Goal: Information Seeking & Learning: Learn about a topic

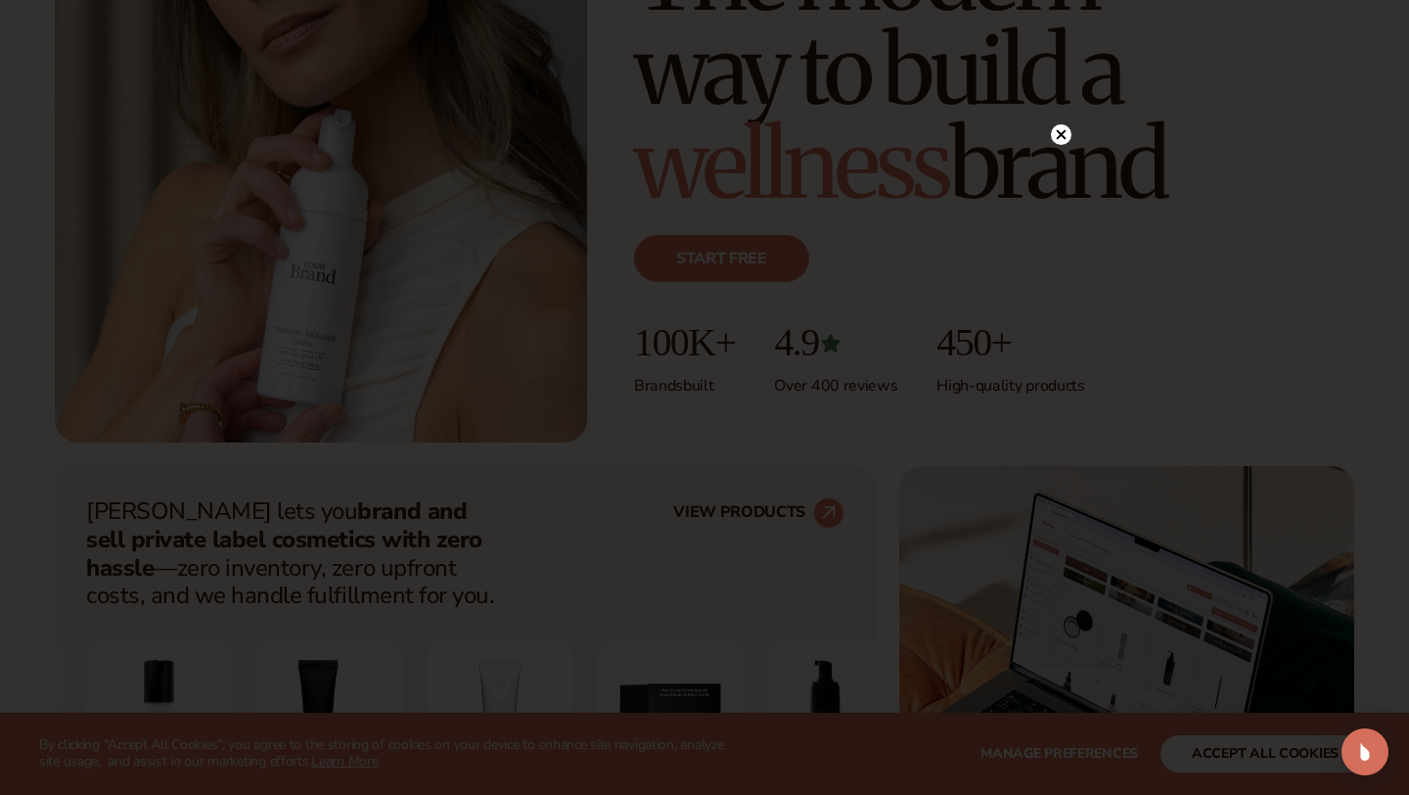
scroll to position [349, 0]
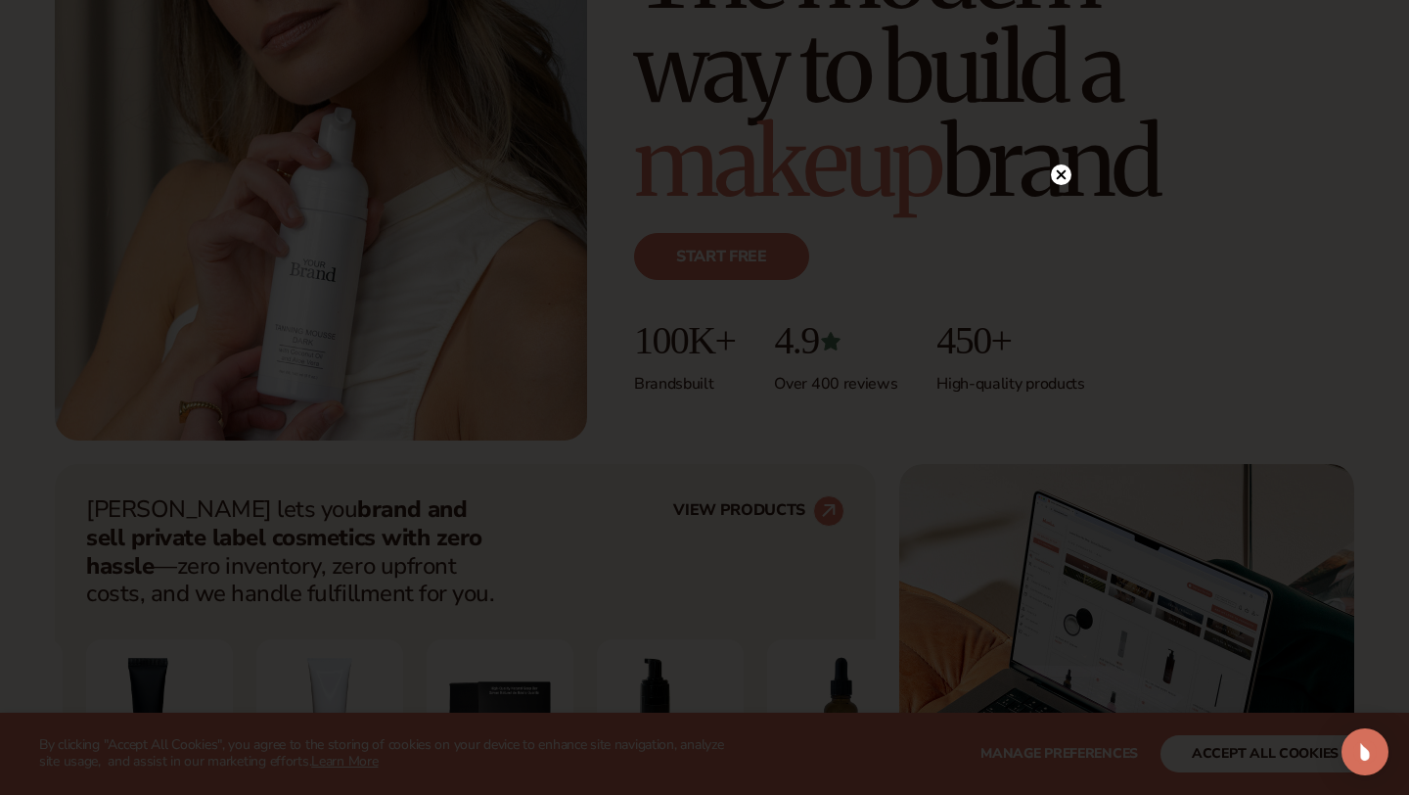
click at [1060, 178] on circle at bounding box center [1061, 174] width 21 height 21
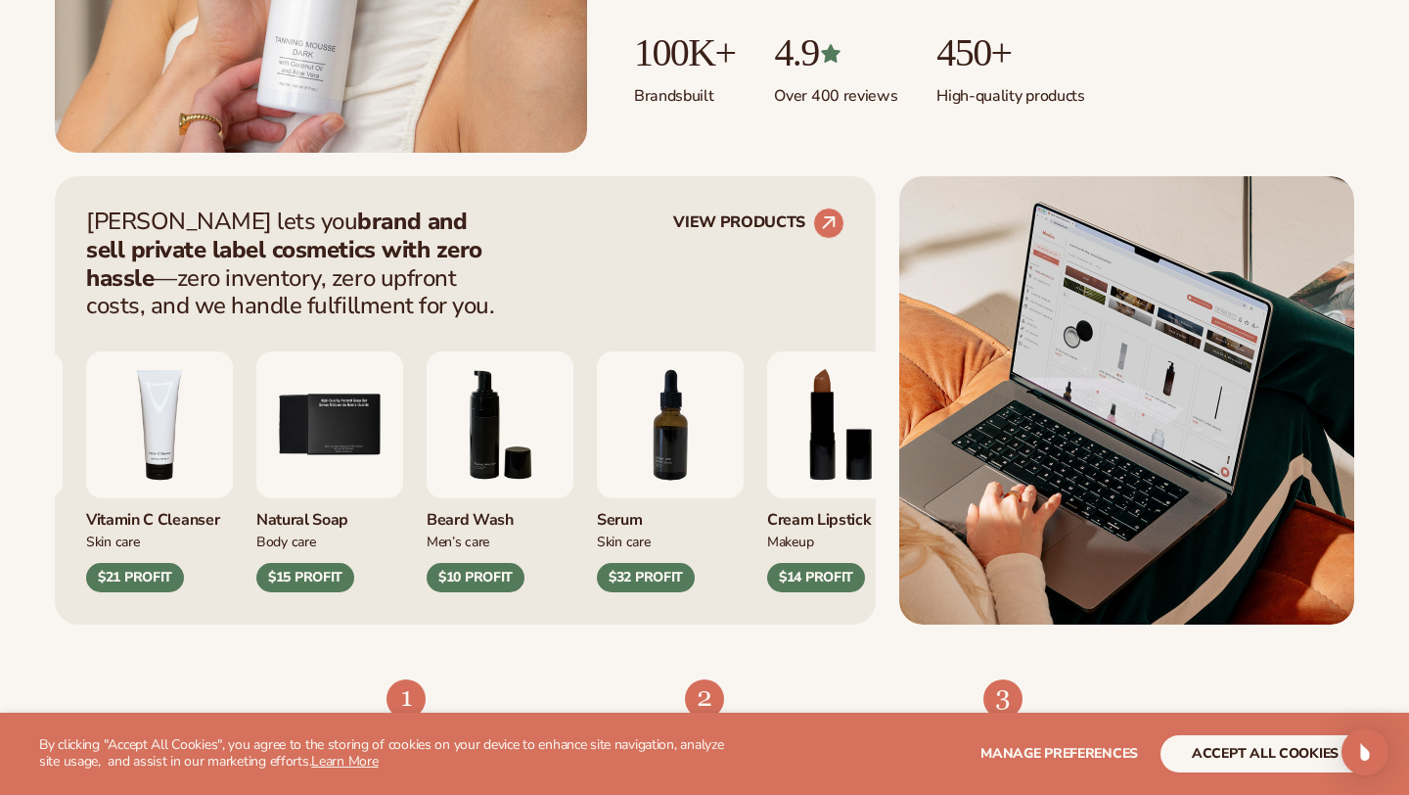
scroll to position [638, 0]
click at [834, 230] on circle at bounding box center [828, 222] width 43 height 43
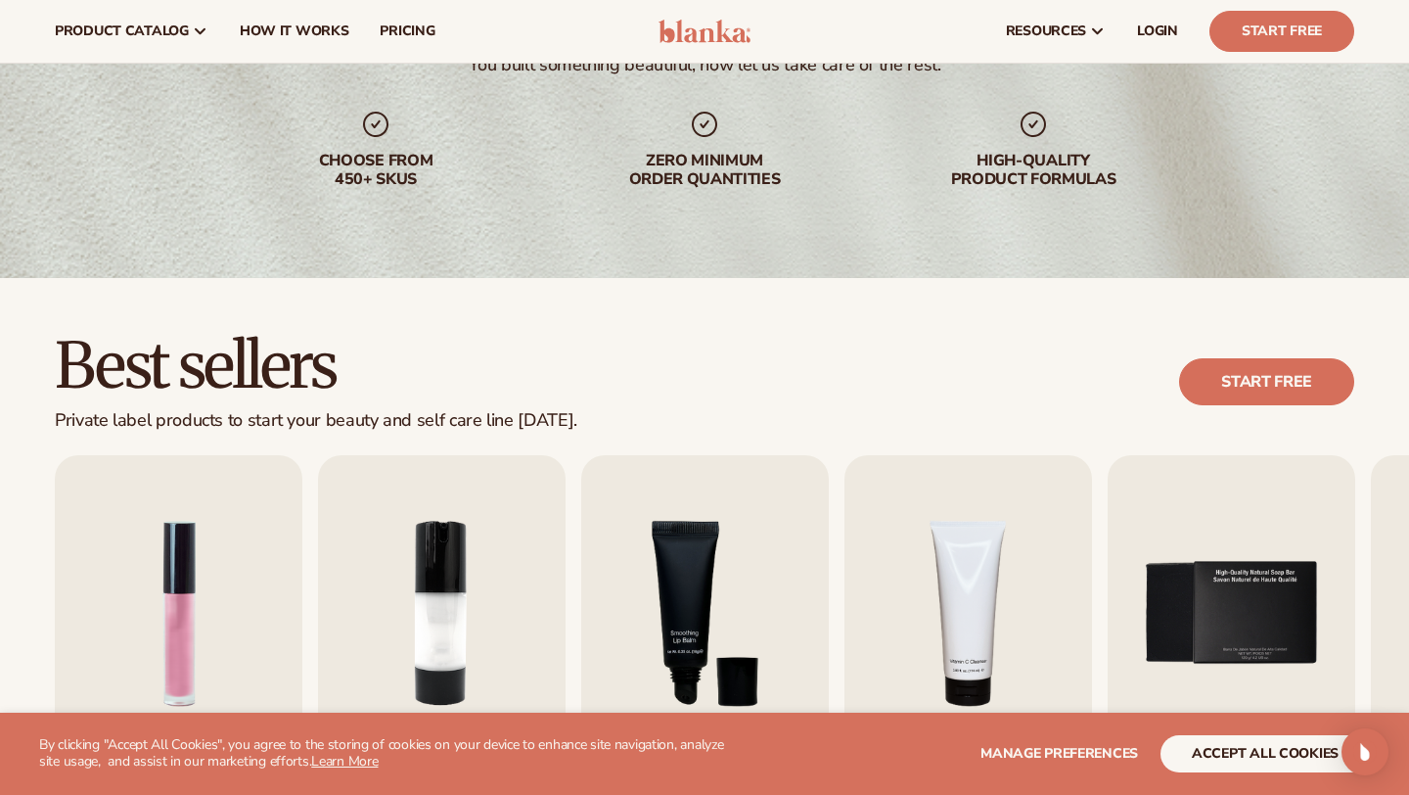
scroll to position [247, 0]
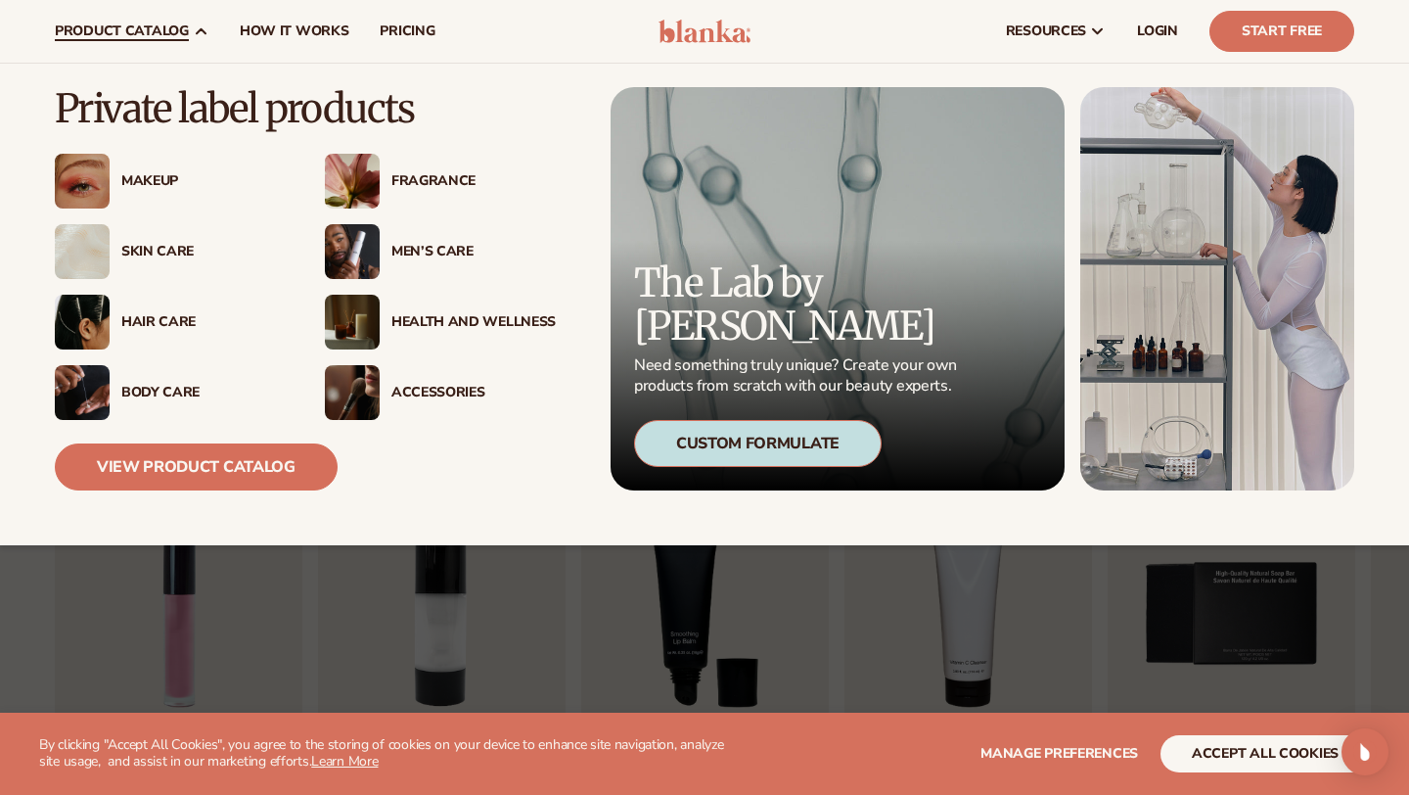
click at [170, 251] on div "Skin Care" at bounding box center [203, 252] width 164 height 17
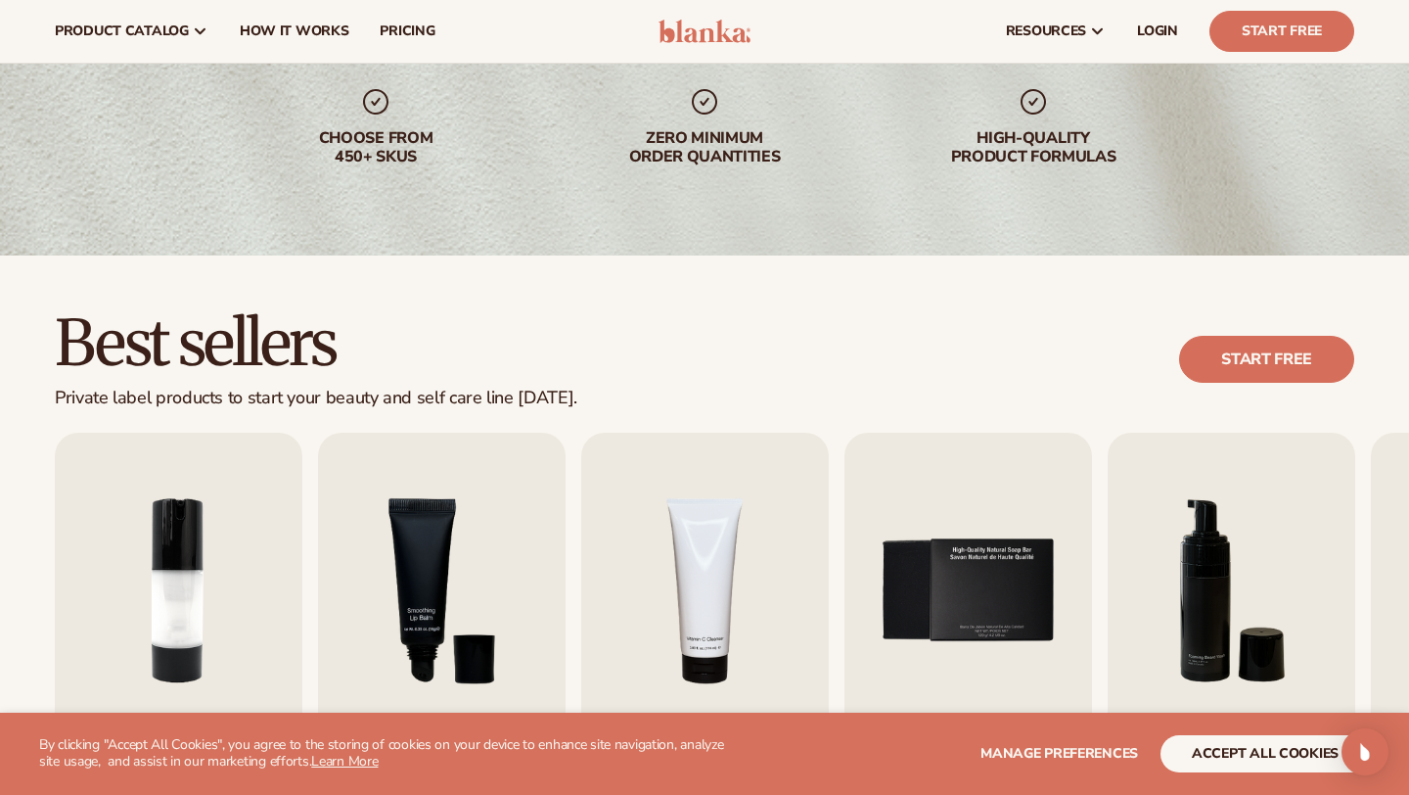
scroll to position [265, 0]
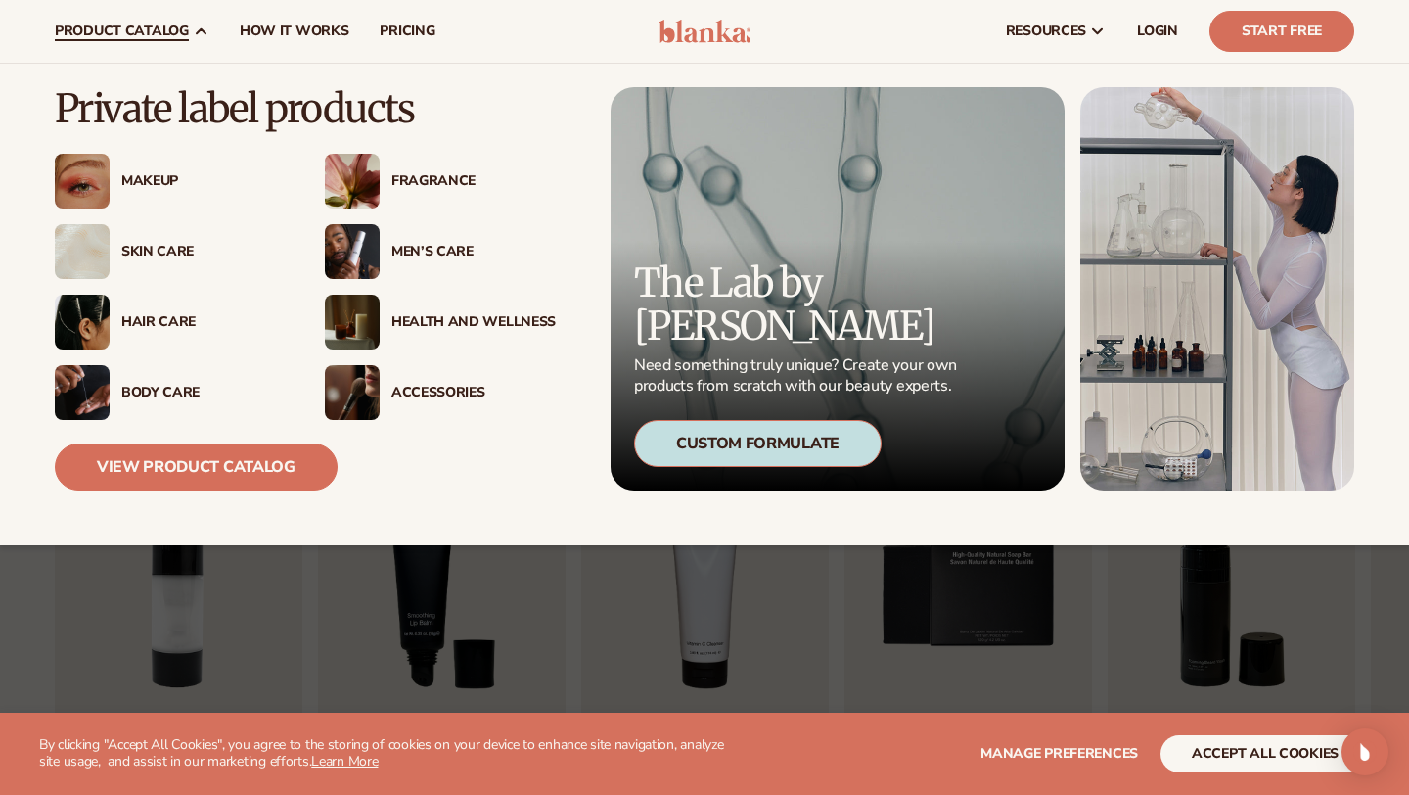
click at [432, 320] on div "Health And Wellness" at bounding box center [473, 322] width 164 height 17
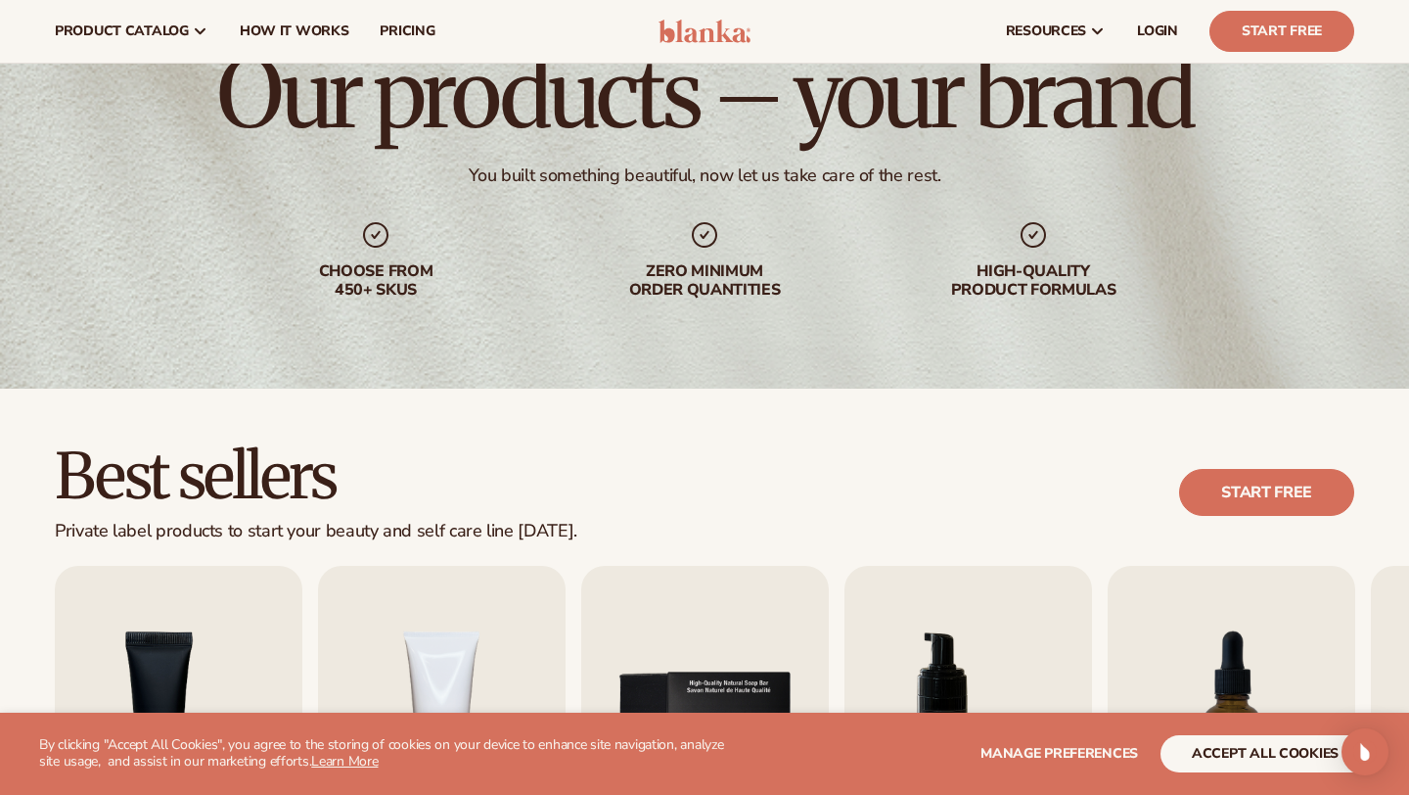
scroll to position [118, 0]
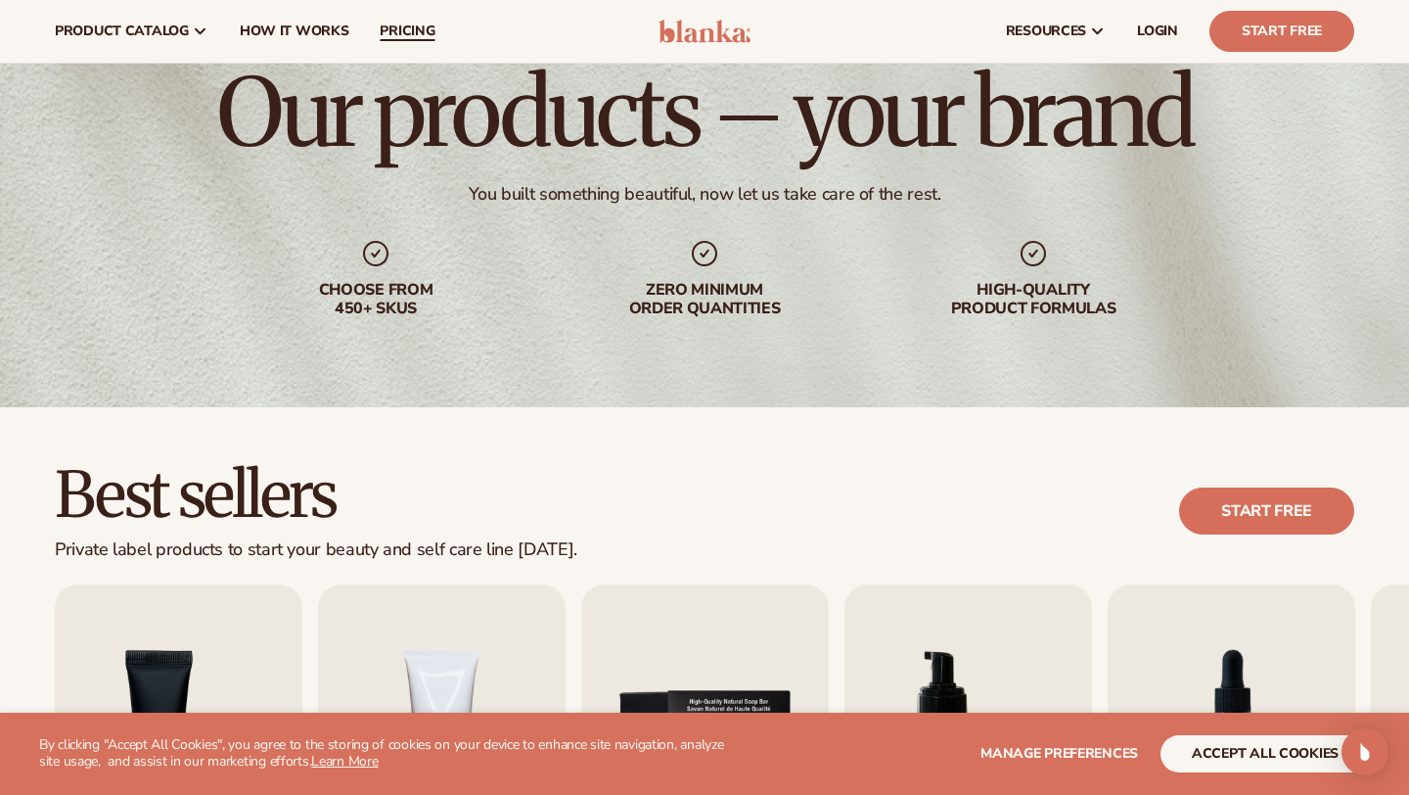
click at [420, 28] on span "pricing" at bounding box center [407, 31] width 55 height 16
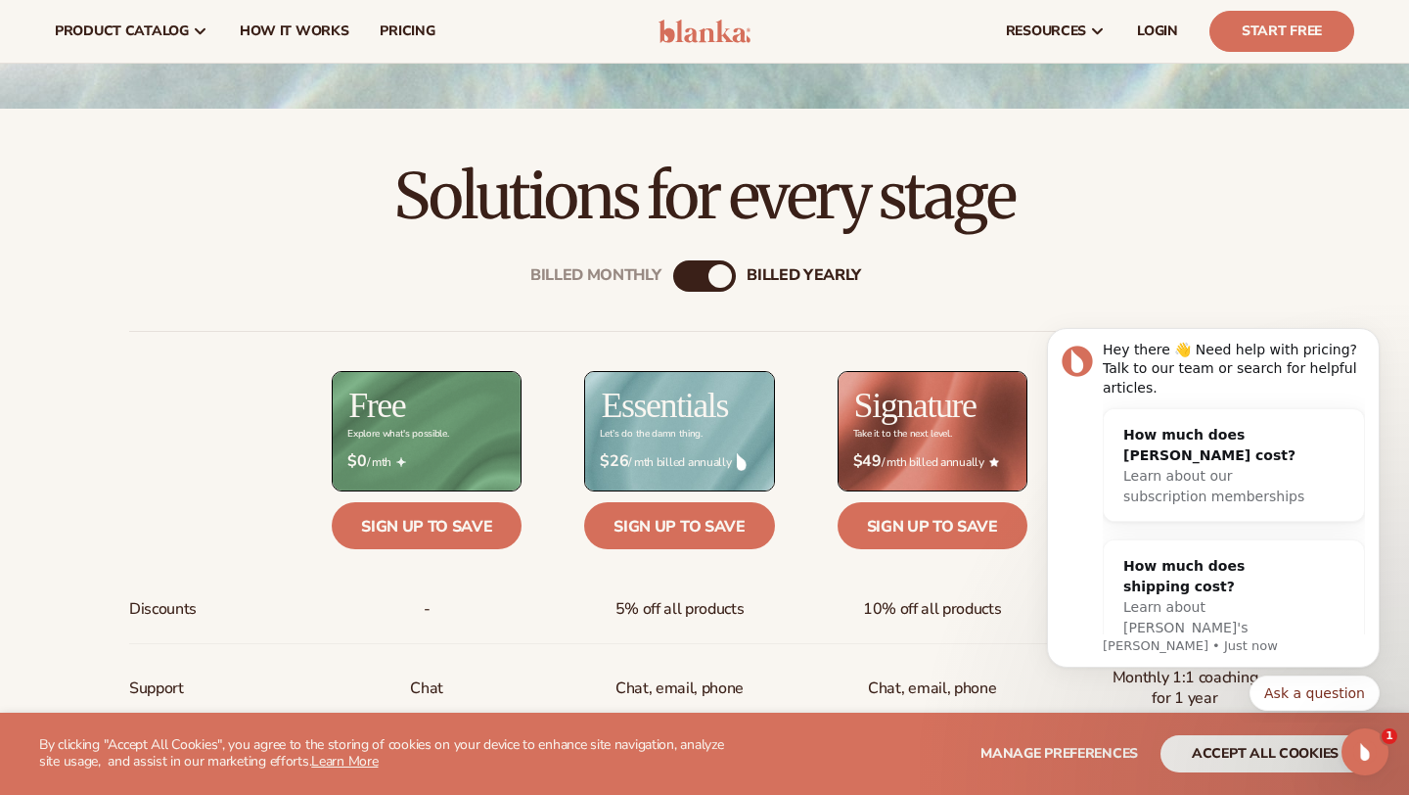
scroll to position [445, 0]
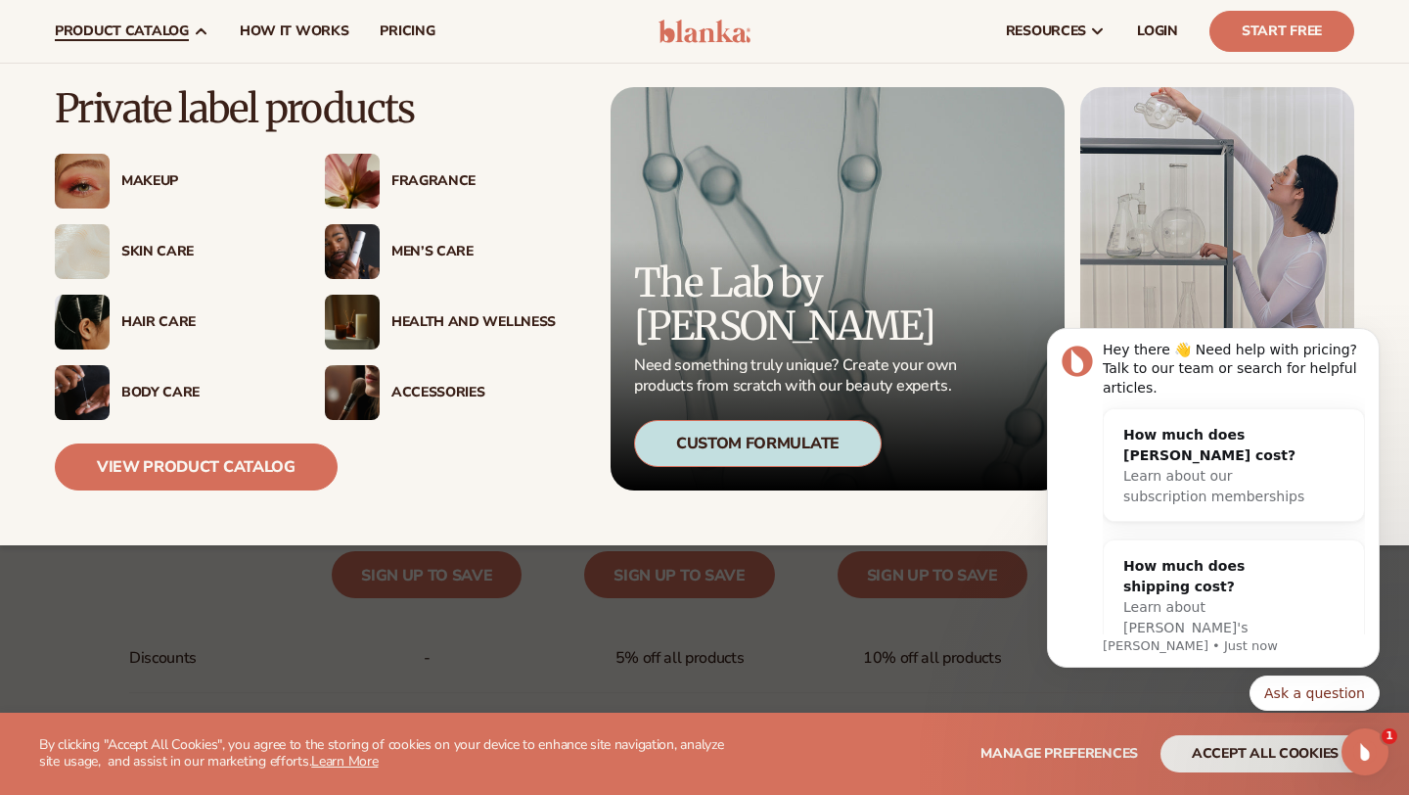
click at [382, 382] on div "Accessories" at bounding box center [440, 392] width 231 height 55
